Goal: Find specific page/section: Find specific page/section

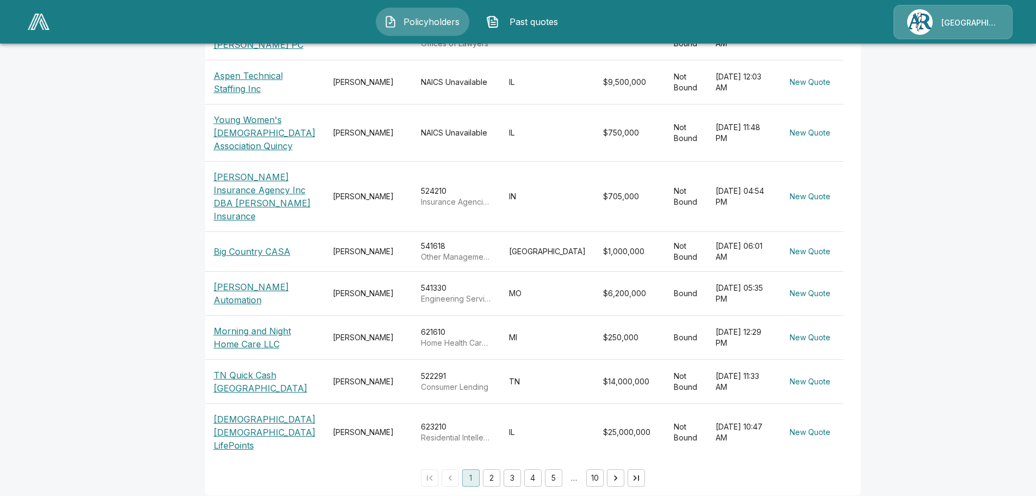
scroll to position [326, 0]
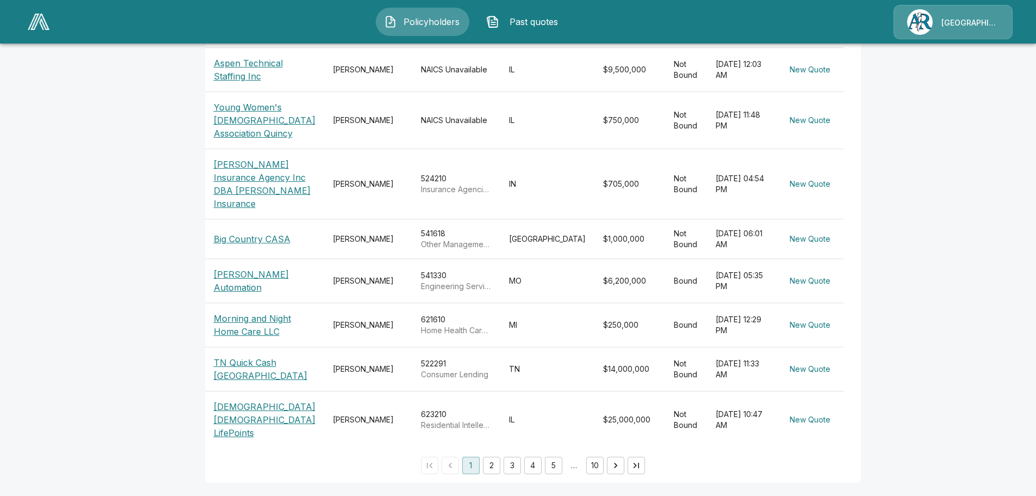
click at [275, 245] on p "Big Country CASA" at bounding box center [252, 238] width 77 height 13
